Goal: Download file/media

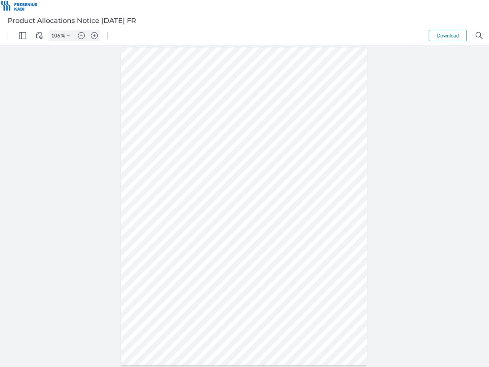
click at [23, 36] on img "Panel" at bounding box center [22, 35] width 7 height 7
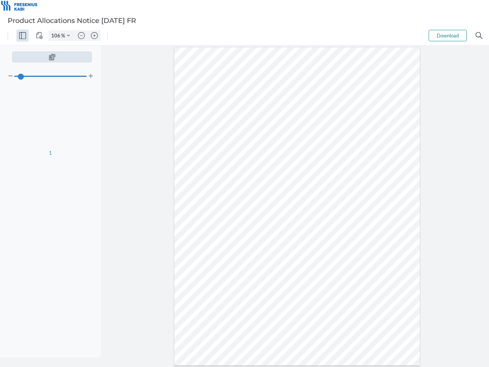
click at [39, 36] on img "View Controls" at bounding box center [39, 35] width 7 height 7
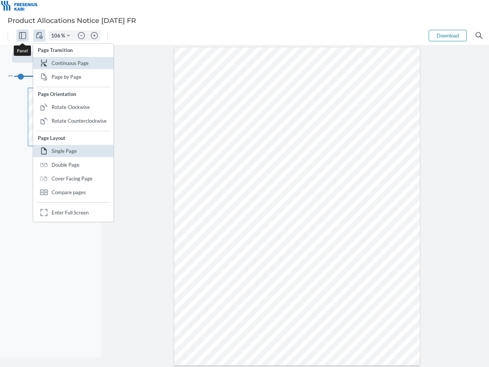
click at [57, 36] on input "106" at bounding box center [55, 35] width 12 height 7
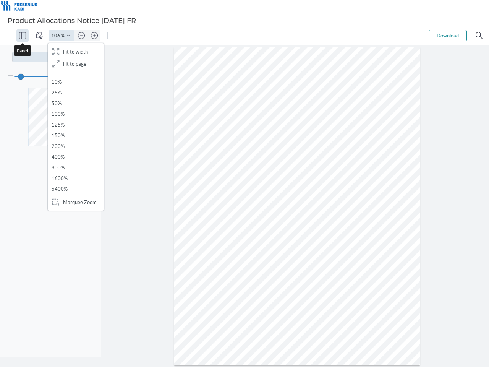
click at [68, 36] on img "Zoom Controls" at bounding box center [68, 35] width 3 height 3
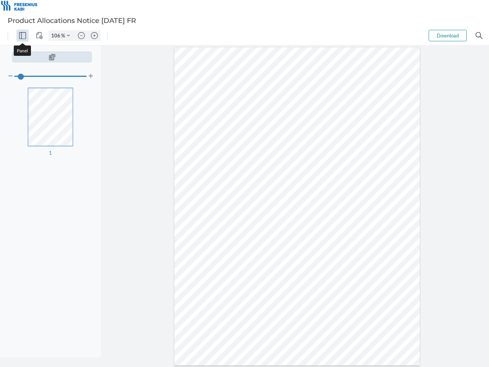
click at [81, 36] on img "Zoom out" at bounding box center [81, 35] width 7 height 7
click at [94, 36] on img "Zoom in" at bounding box center [94, 35] width 7 height 7
type input "106"
click at [448, 36] on button "Download" at bounding box center [448, 35] width 38 height 11
click at [479, 36] on img "Search" at bounding box center [479, 35] width 7 height 7
